Goal: Task Accomplishment & Management: Complete application form

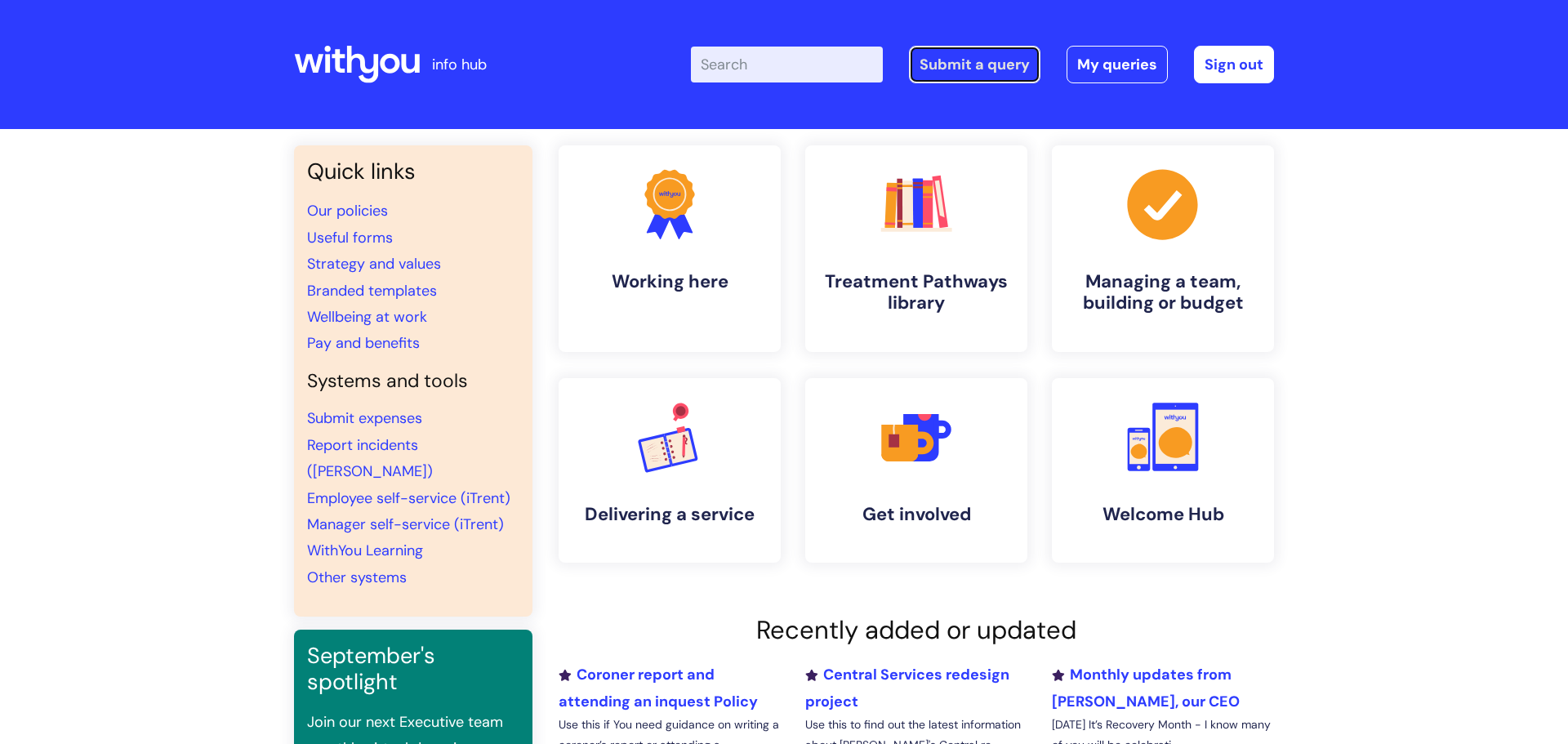
drag, startPoint x: 999, startPoint y: 68, endPoint x: 987, endPoint y: 75, distance: 13.9
click at [1000, 68] on link "Submit a query" at bounding box center [974, 64] width 131 height 38
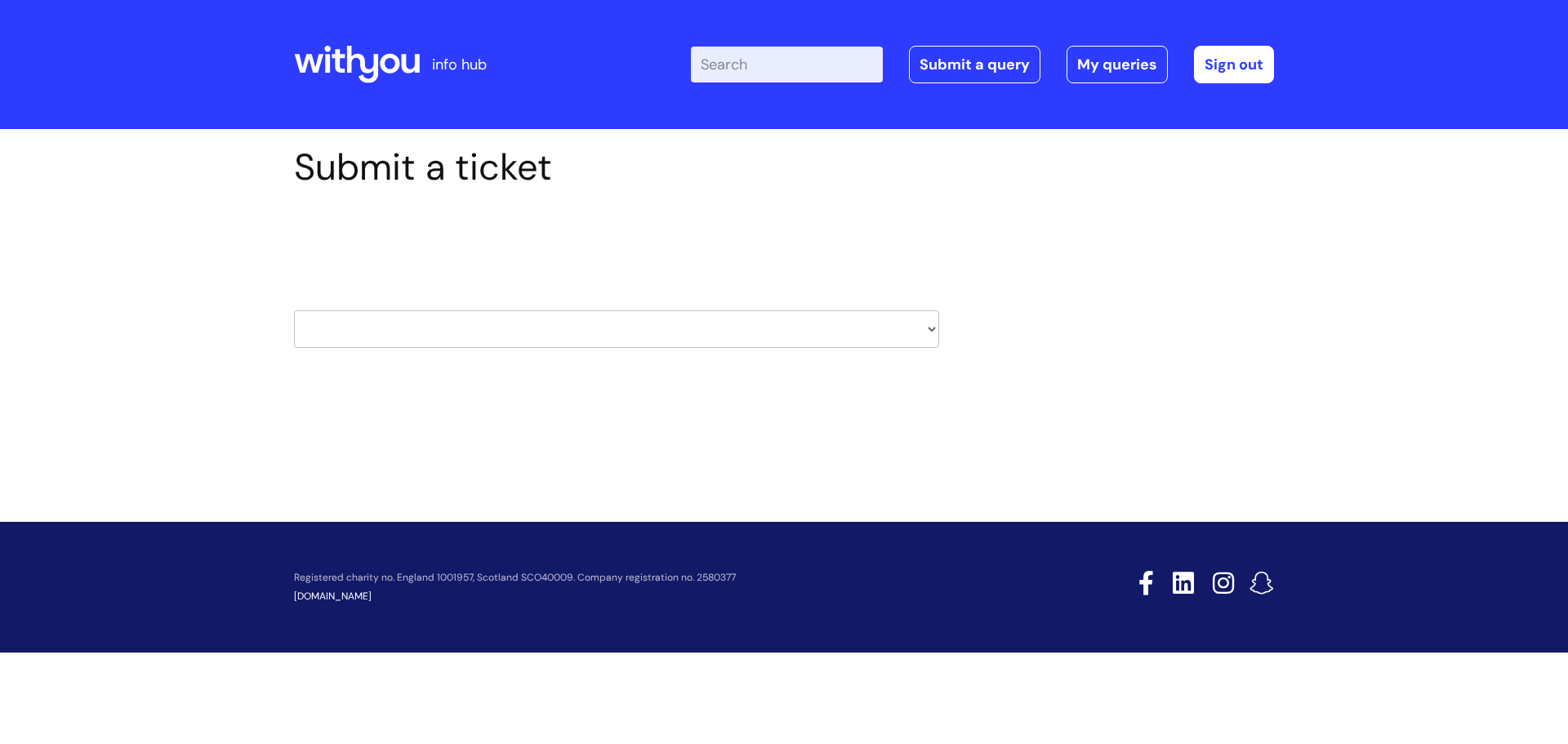
click at [394, 332] on select "HR / People IT and Support Clinical Drug Alerts Finance Accounts Data Support T…" at bounding box center [617, 329] width 645 height 38
select select "property_&_estates"
click at [294, 311] on select "HR / People IT and Support Clinical Drug Alerts Finance Accounts Data Support T…" at bounding box center [617, 329] width 645 height 38
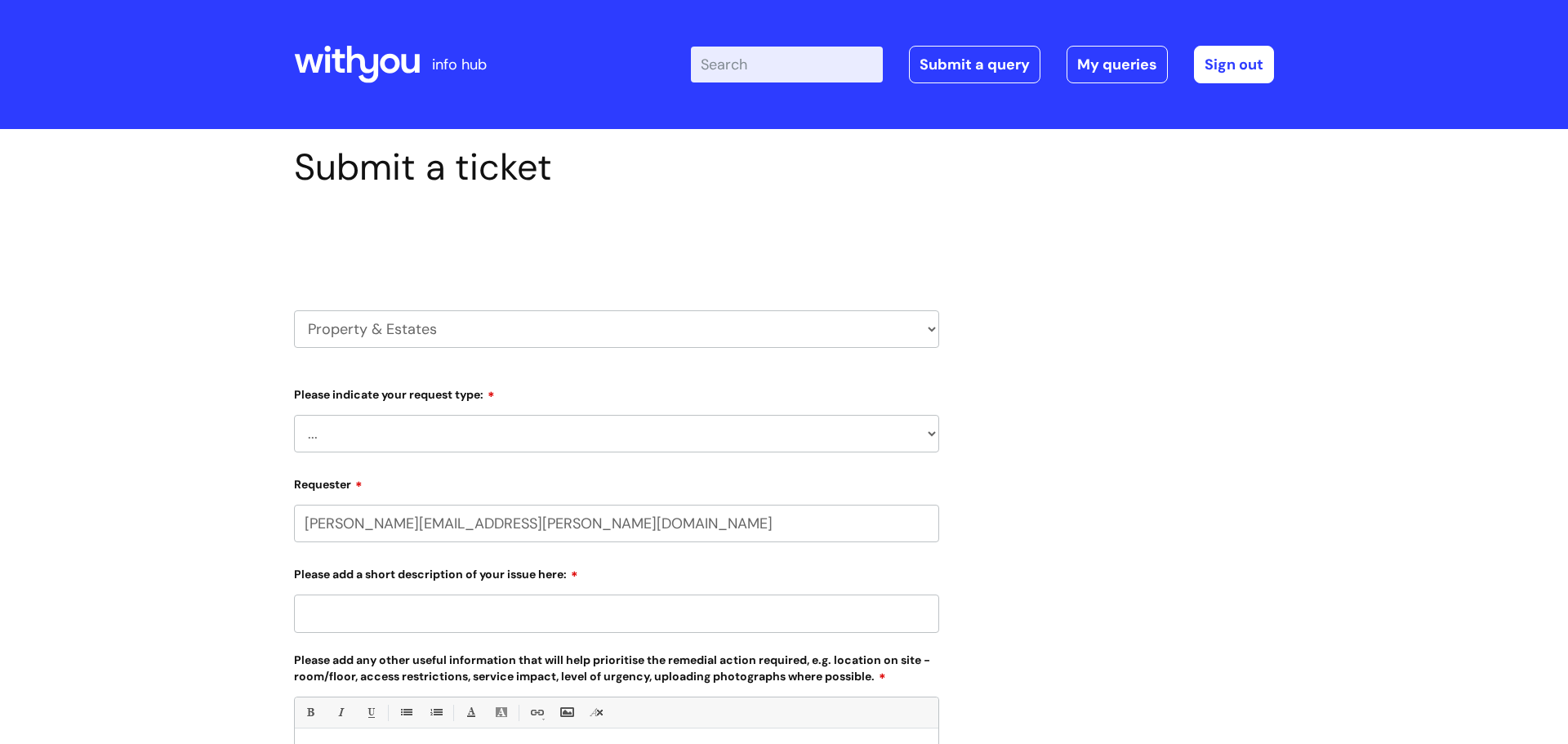
select select "80004286526"
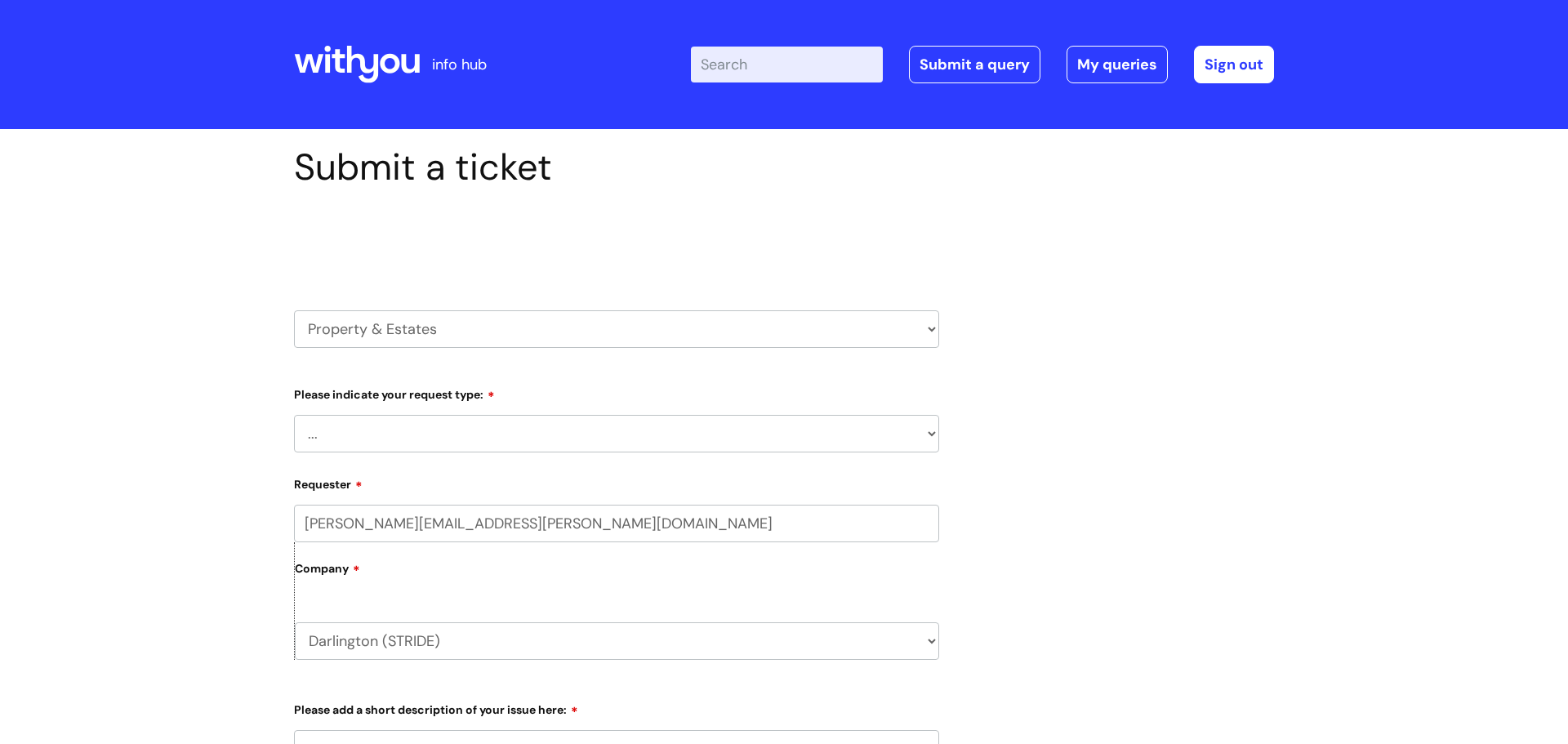
click at [469, 428] on select "... Facilities Support Lease/ Tenancy Agreements Health & Safety and Environmen…" at bounding box center [617, 433] width 645 height 38
select select "Facilities Support"
click at [294, 415] on select "... Facilities Support Lease/ Tenancy Agreements Health & Safety and Environmen…" at bounding box center [617, 433] width 645 height 38
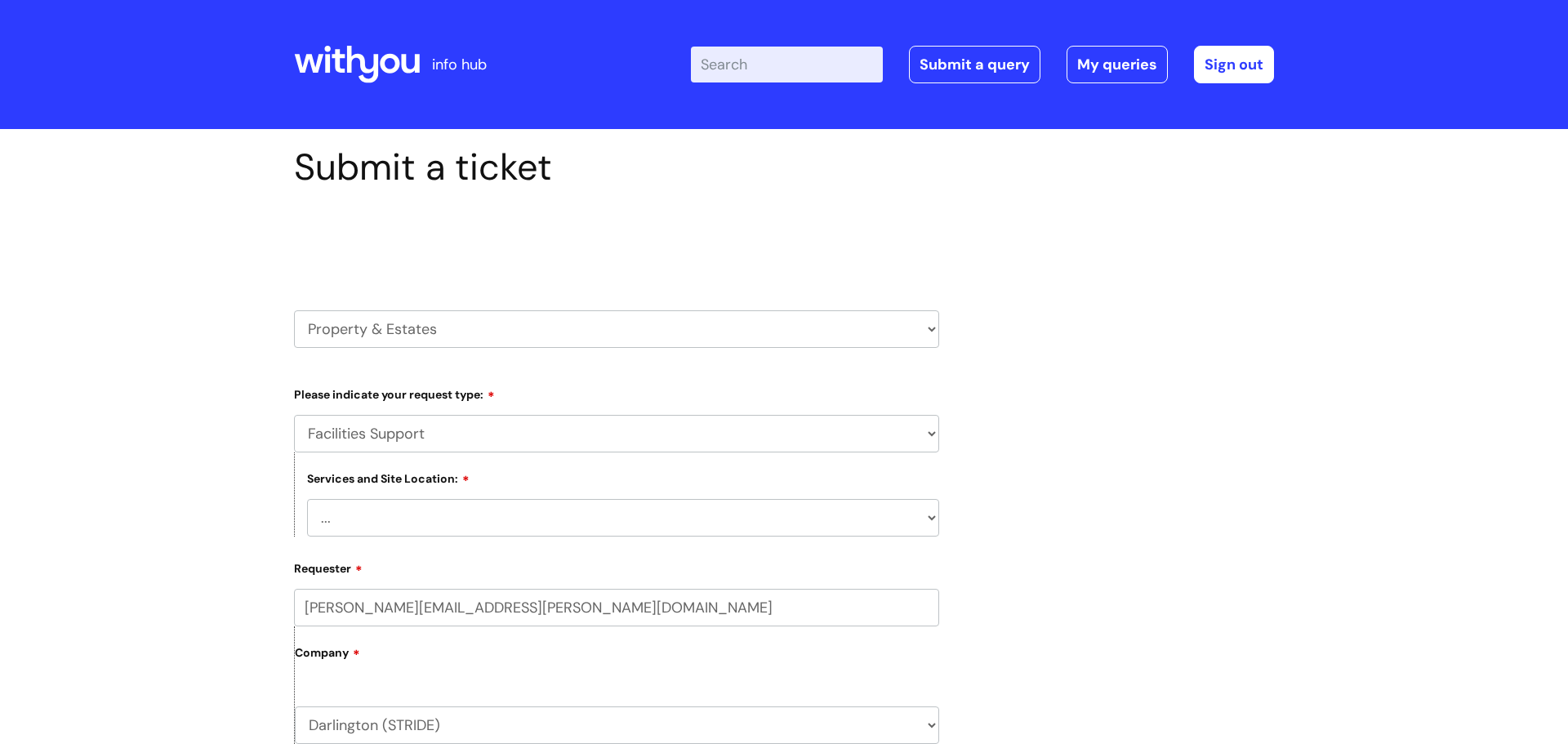
click at [401, 517] on select "... [GEOGRAPHIC_DATA] [GEOGRAPHIC_DATA] [GEOGRAPHIC_DATA] [GEOGRAPHIC_DATA] [GE…" at bounding box center [623, 517] width 632 height 38
select select "Darlington Tubwell"
click at [307, 499] on select "... [GEOGRAPHIC_DATA] [GEOGRAPHIC_DATA] [GEOGRAPHIC_DATA] [GEOGRAPHIC_DATA] [GE…" at bounding box center [623, 517] width 632 height 38
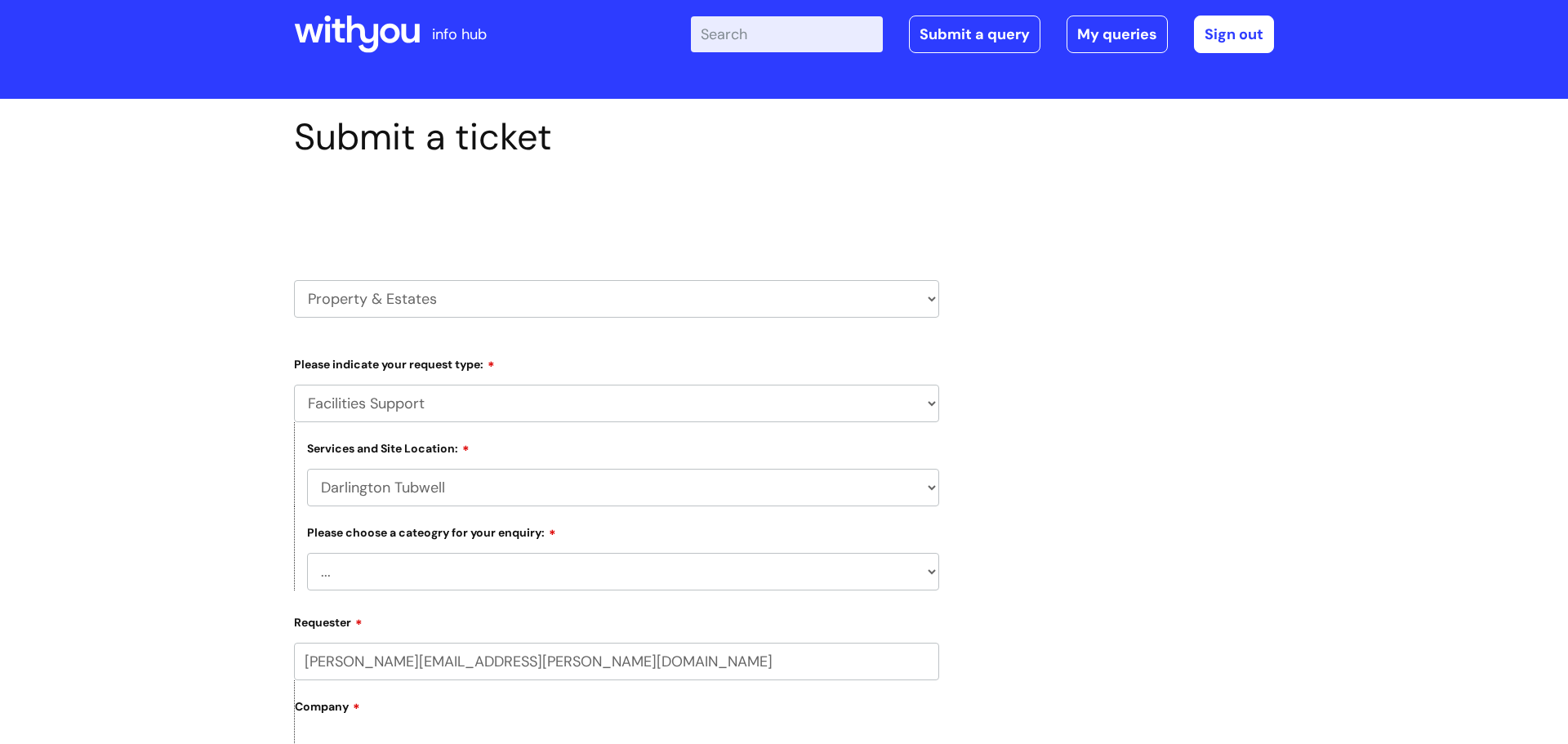
scroll to position [176, 0]
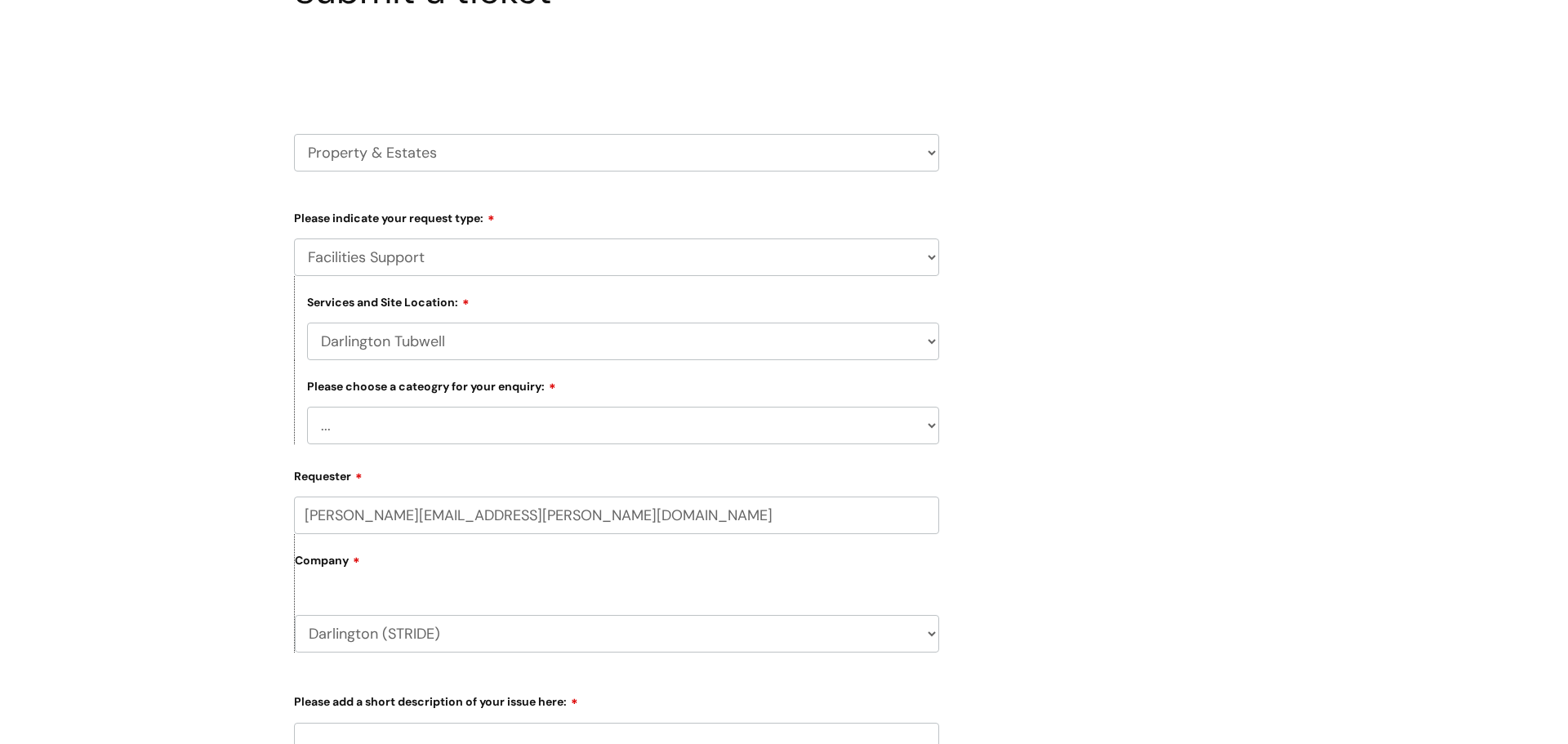
click at [439, 428] on select "... Electrical and Lighting Plumbing and Drainage Heating and Cooling Fixtures,…" at bounding box center [623, 425] width 632 height 38
select select "Property Systems incl, CCTV, Fire Alarms, Access Control"
click at [307, 409] on select "... Electrical and Lighting Plumbing and Drainage Heating and Cooling Fixtures,…" at bounding box center [623, 425] width 632 height 38
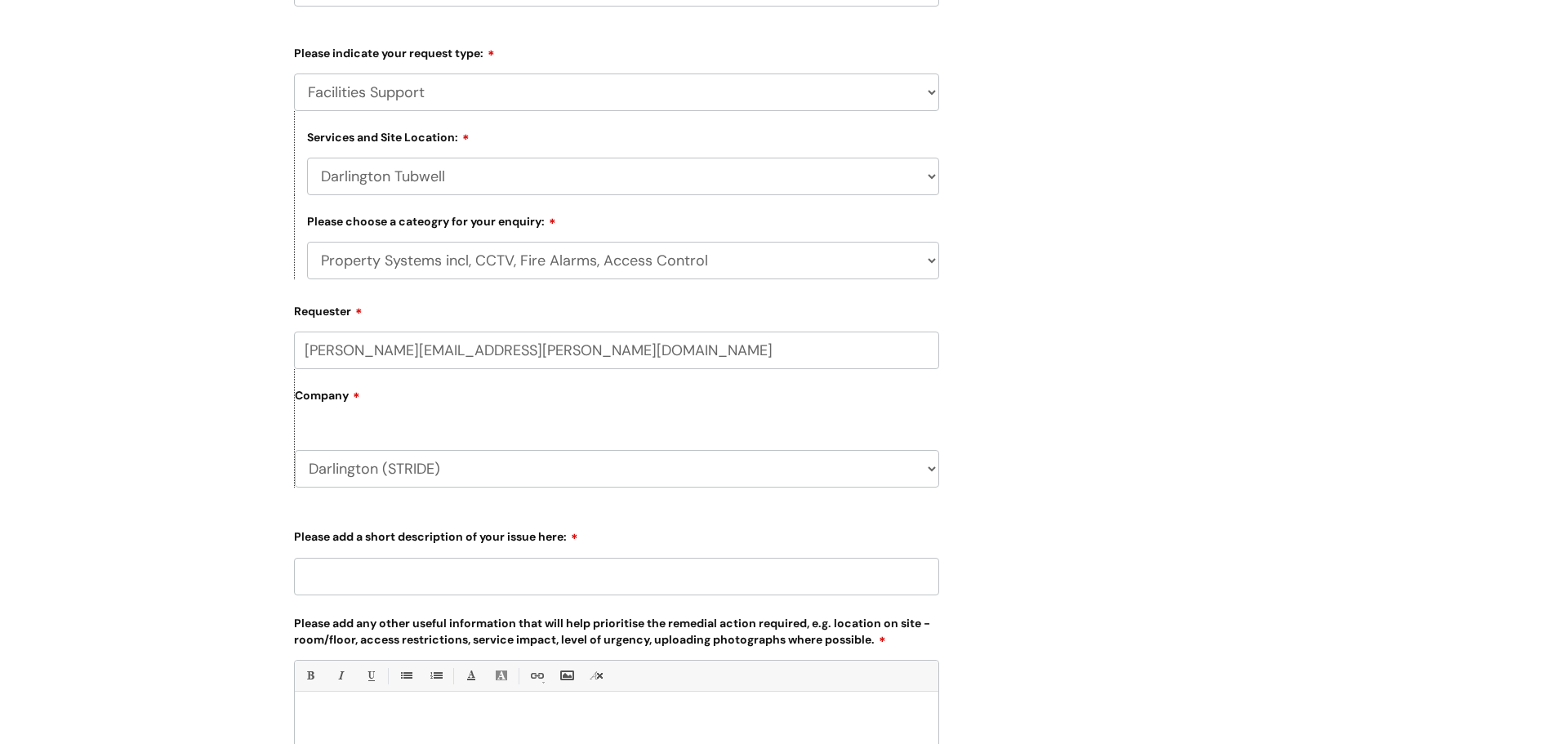
scroll to position [344, 0]
click at [421, 585] on input "Please add a short description of your issue here:" at bounding box center [617, 574] width 645 height 38
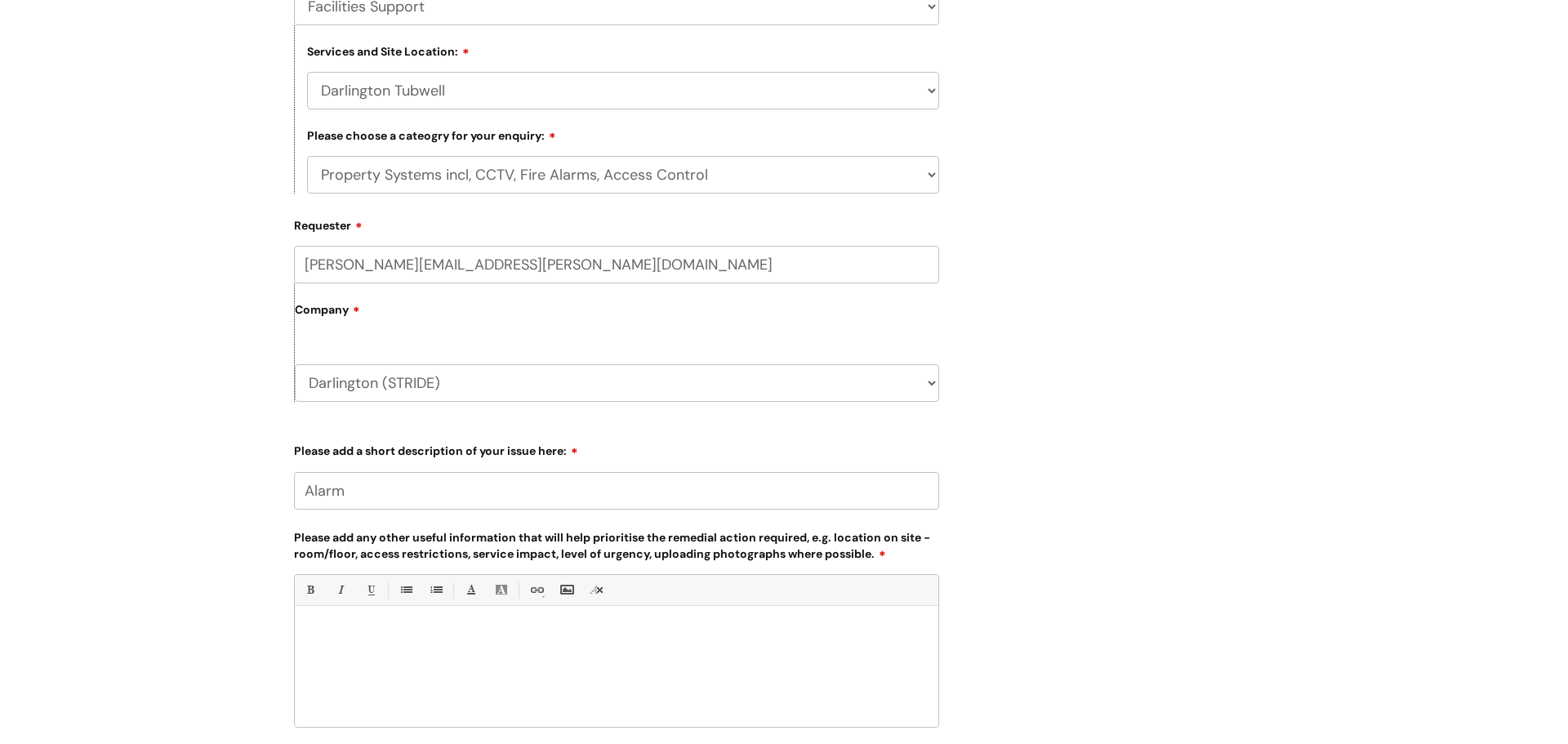
scroll to position [676, 0]
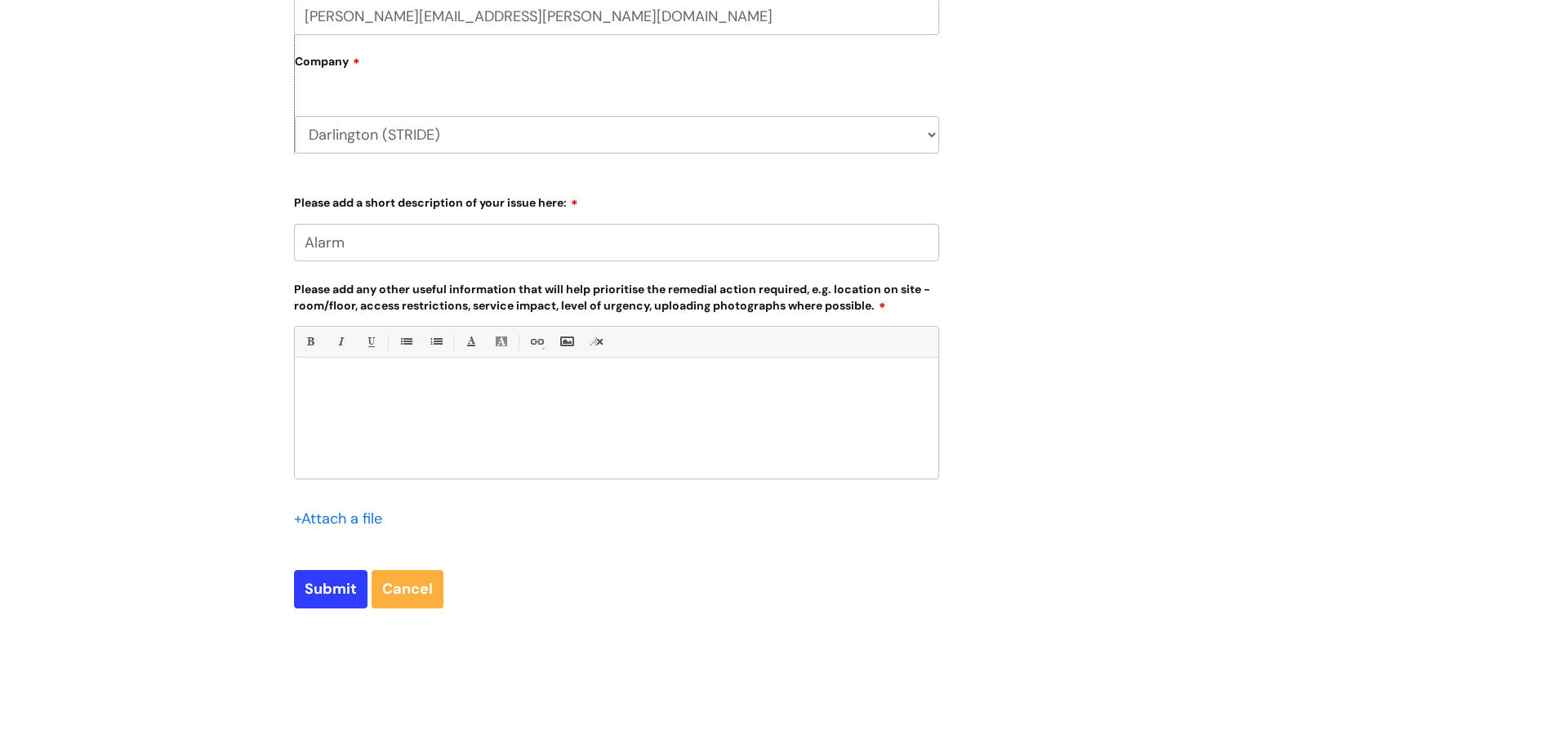
type input "Alarm"
drag, startPoint x: 387, startPoint y: 408, endPoint x: 896, endPoint y: 374, distance: 510.1
click at [388, 407] on div at bounding box center [617, 422] width 644 height 113
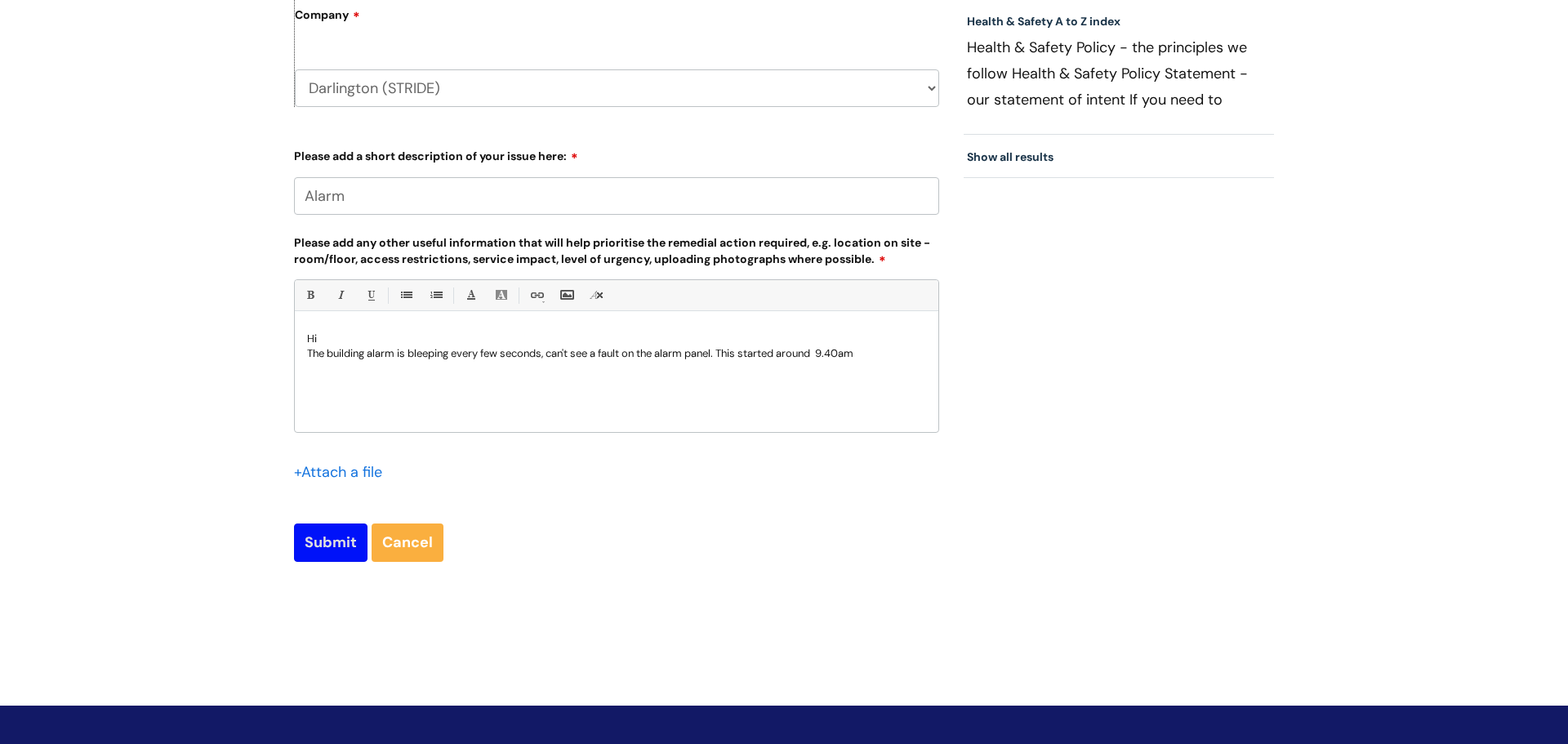
scroll to position [733, 0]
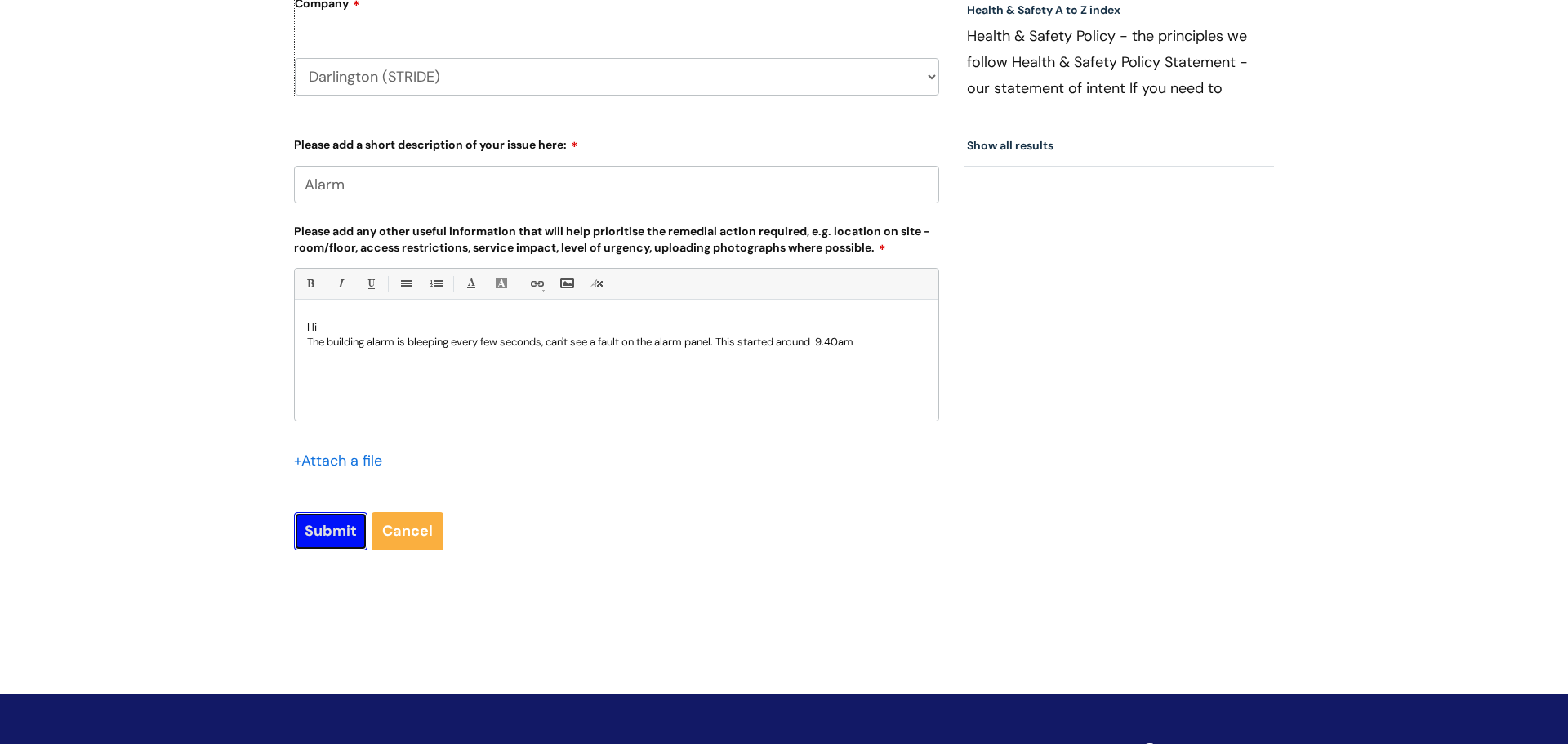
click at [327, 544] on input "Submit" at bounding box center [331, 530] width 74 height 38
type input "Please Wait..."
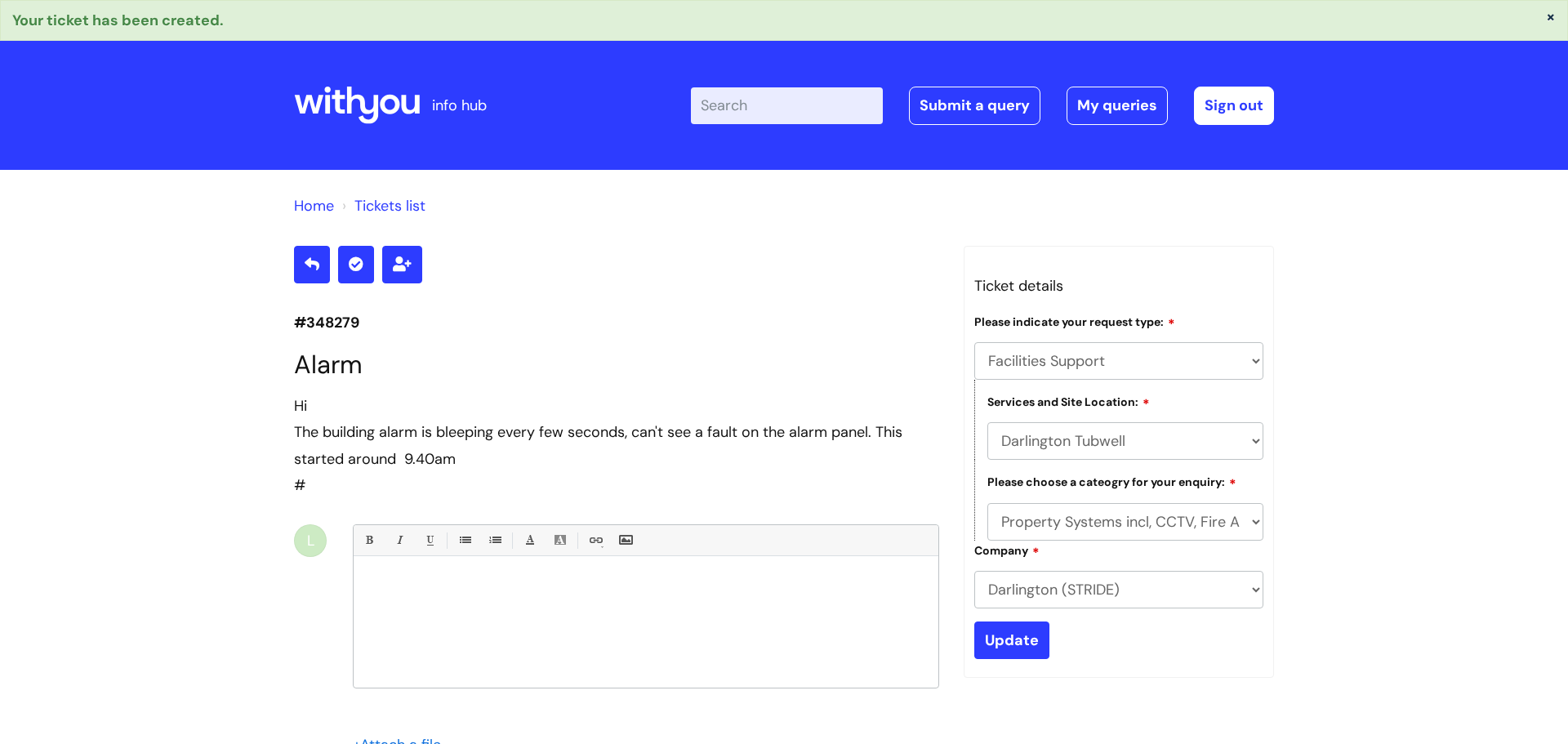
select select "Facilities Support"
select select "Darlington Tubwell"
select select "Property Systems incl, CCTV, Fire Alarms, Access Control"
